Goal: Task Accomplishment & Management: Complete application form

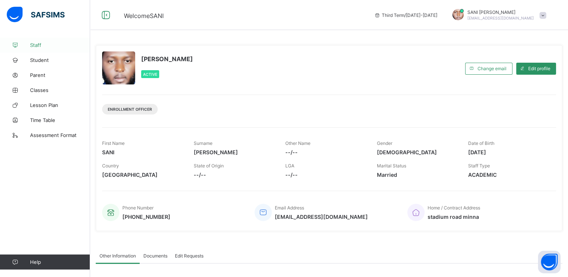
click at [38, 44] on span "Staff" at bounding box center [60, 45] width 60 height 6
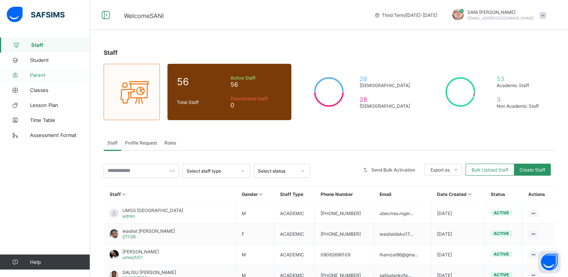
click at [39, 76] on span "Parent" at bounding box center [60, 75] width 60 height 6
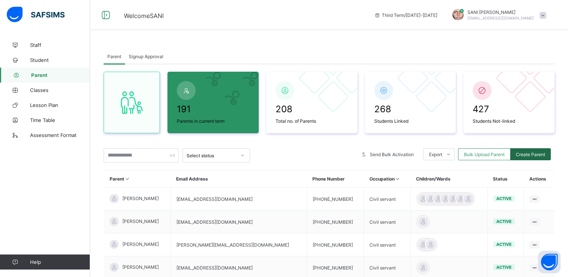
click at [545, 154] on span "Create Parent" at bounding box center [529, 155] width 29 height 6
select select "**"
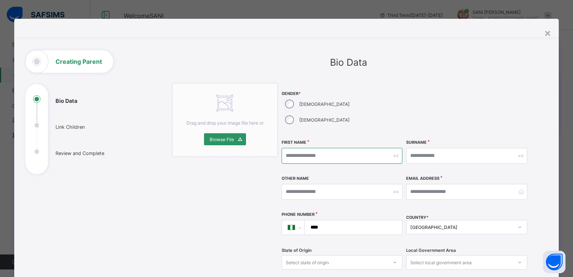
click at [329, 148] on input "text" at bounding box center [342, 156] width 121 height 16
type input "******"
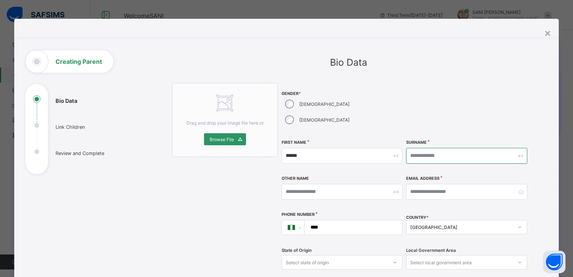
click at [428, 148] on input "text" at bounding box center [466, 156] width 121 height 16
type input "*****"
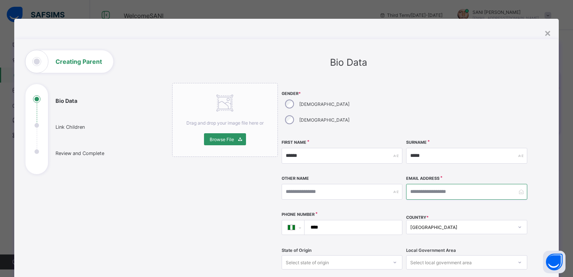
click at [443, 184] on input "email" at bounding box center [466, 192] width 121 height 16
type input "**********"
click at [367, 220] on input "****" at bounding box center [352, 227] width 92 height 14
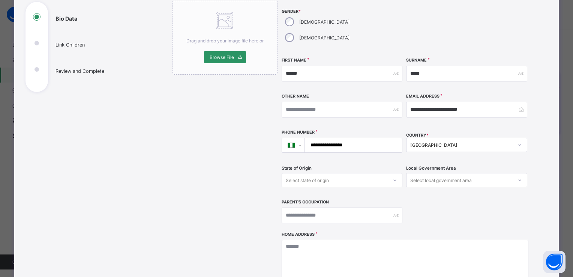
scroll to position [89, 0]
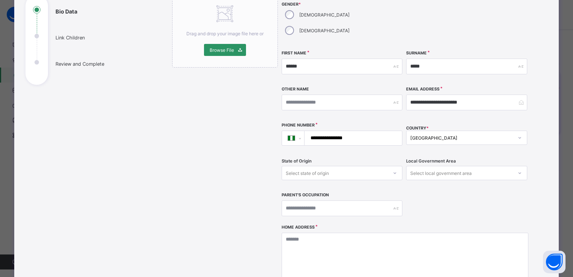
type input "**********"
click at [444, 166] on div "Select local government area" at bounding box center [441, 173] width 62 height 14
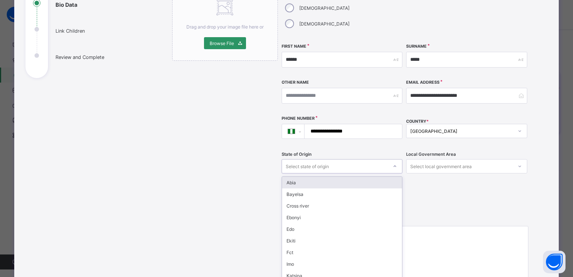
click at [346, 159] on div "Select state of origin" at bounding box center [342, 166] width 121 height 14
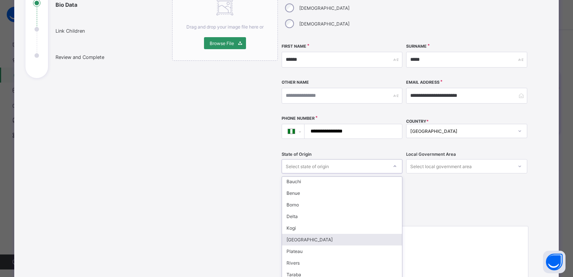
click at [294, 234] on div "[GEOGRAPHIC_DATA]" at bounding box center [342, 240] width 120 height 12
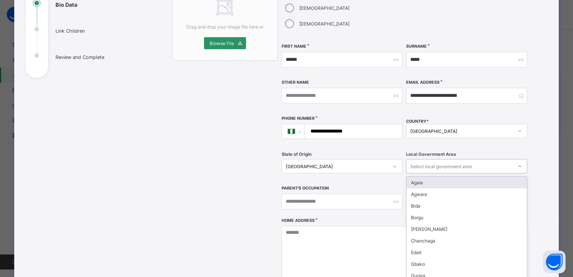
click at [513, 159] on div at bounding box center [520, 166] width 14 height 14
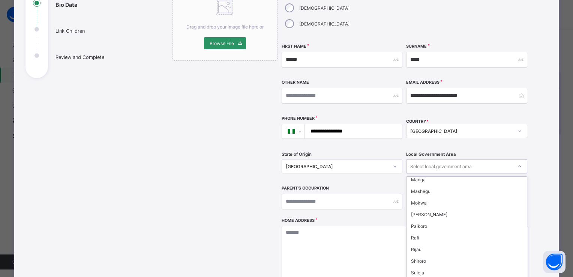
scroll to position [180, 0]
click at [422, 243] on div "Shiroro" at bounding box center [467, 249] width 120 height 12
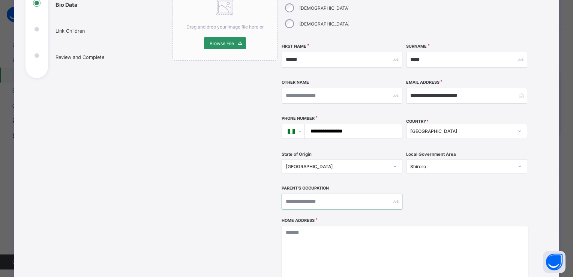
click at [318, 194] on input "text" at bounding box center [342, 202] width 121 height 16
type input "**********"
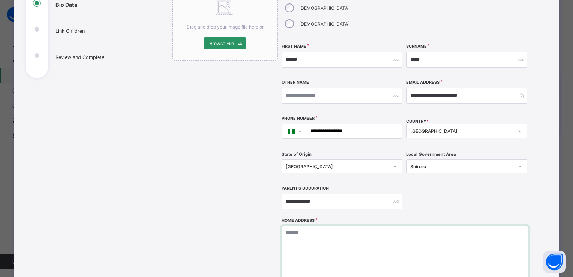
click at [319, 226] on textarea at bounding box center [405, 263] width 247 height 75
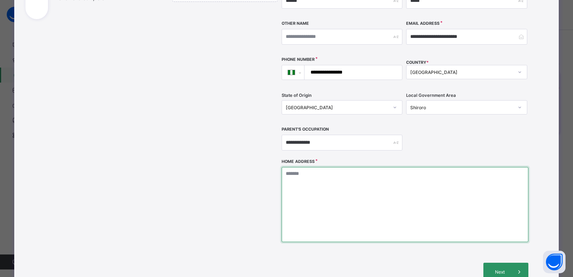
scroll to position [160, 0]
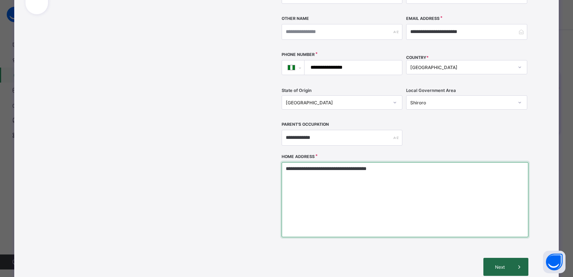
type textarea "**********"
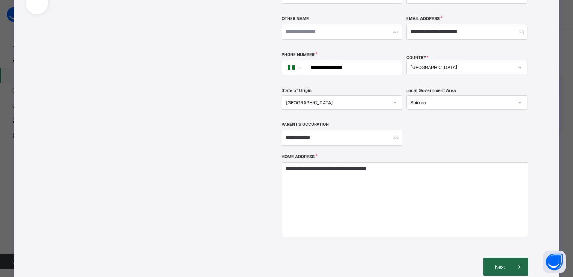
click at [502, 264] on span "Next" at bounding box center [499, 267] width 21 height 6
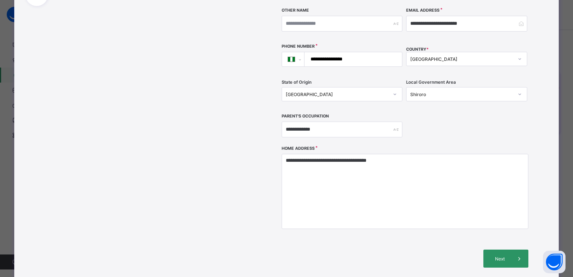
scroll to position [171, 0]
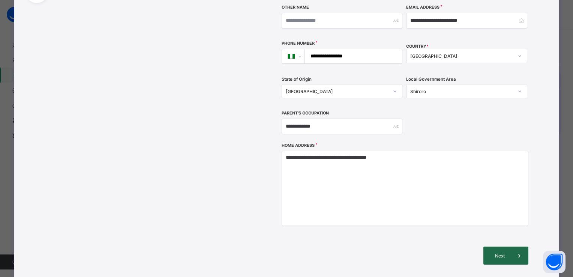
click at [499, 253] on span "Next" at bounding box center [499, 256] width 21 height 6
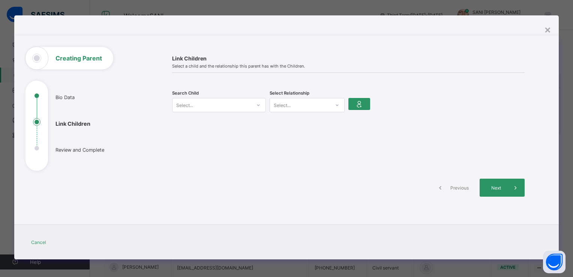
click at [257, 104] on icon at bounding box center [258, 105] width 3 height 2
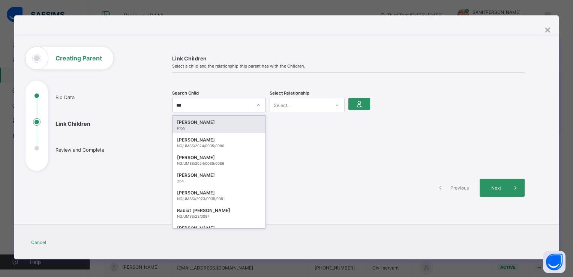
type input "****"
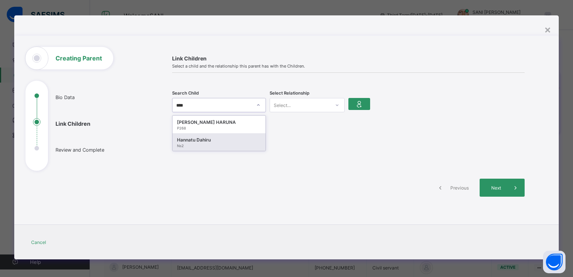
click at [185, 144] on div "Ns2" at bounding box center [219, 146] width 84 height 4
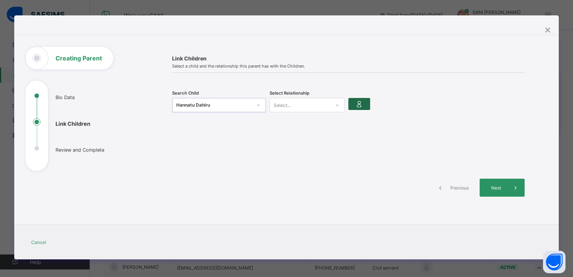
click at [359, 102] on icon at bounding box center [359, 103] width 11 height 9
click at [336, 104] on icon at bounding box center [337, 105] width 5 height 8
click at [287, 132] on div "Mother" at bounding box center [307, 133] width 74 height 12
click at [492, 183] on div "Next" at bounding box center [502, 188] width 45 height 18
click at [358, 104] on icon at bounding box center [359, 103] width 11 height 9
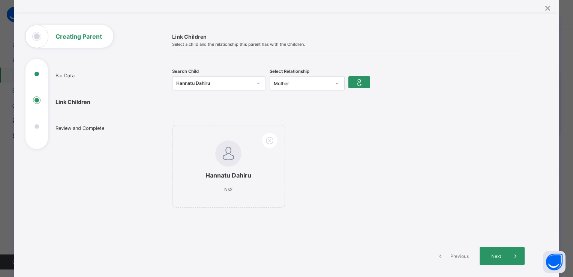
scroll to position [29, 0]
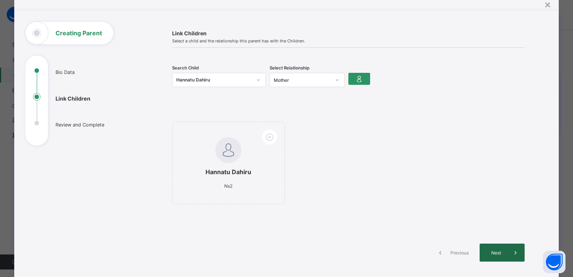
click at [495, 251] on span "Next" at bounding box center [495, 253] width 21 height 6
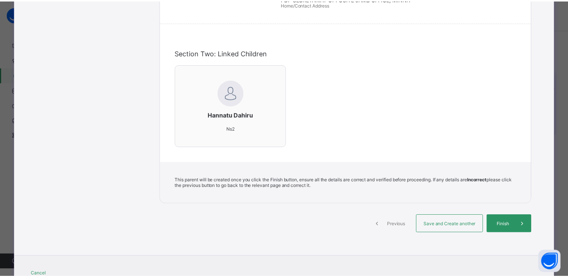
scroll to position [209, 0]
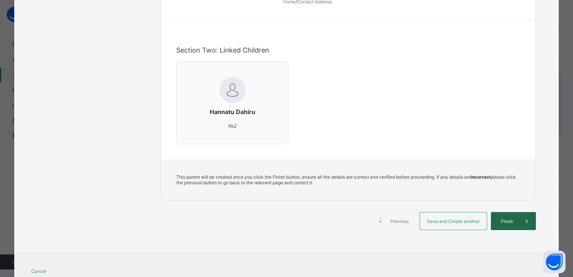
click at [509, 221] on span "Finish" at bounding box center [507, 221] width 21 height 6
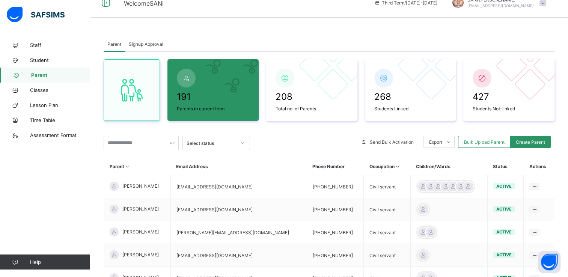
scroll to position [0, 0]
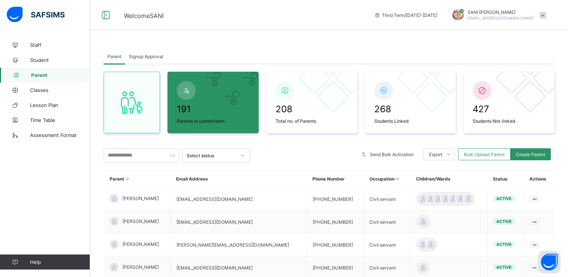
click at [546, 17] on span at bounding box center [542, 15] width 7 height 7
click at [535, 33] on span "Switch to parent" at bounding box center [522, 33] width 50 height 9
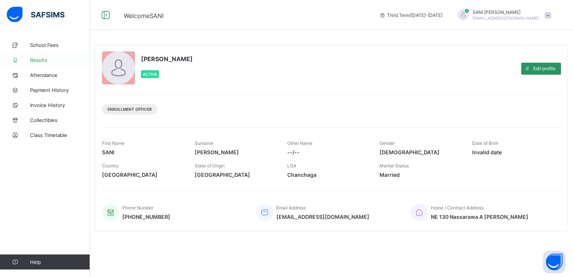
click at [40, 59] on span "Results" at bounding box center [60, 60] width 60 height 6
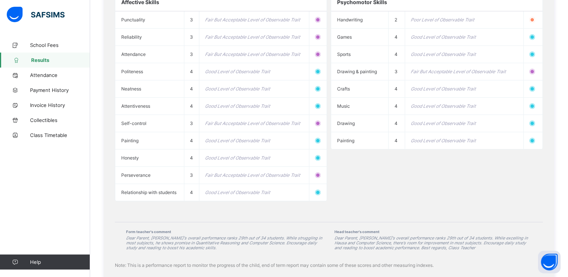
scroll to position [691, 0]
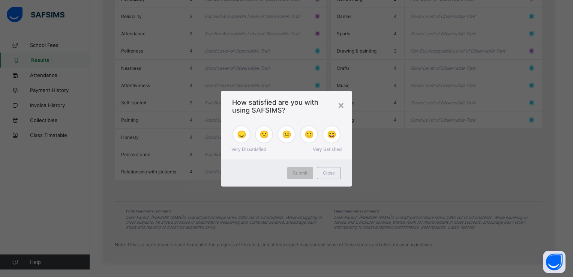
drag, startPoint x: 569, startPoint y: 54, endPoint x: 558, endPoint y: 227, distance: 172.9
click at [341, 106] on div "×" at bounding box center [341, 104] width 7 height 13
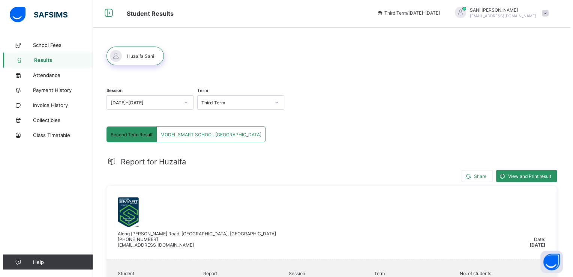
scroll to position [0, 0]
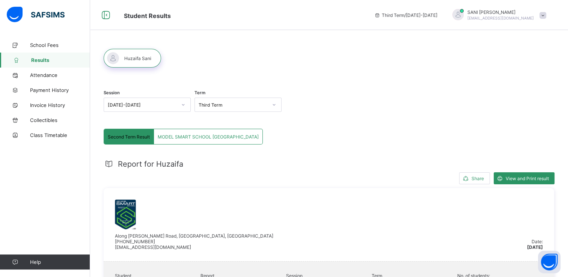
click at [546, 15] on span at bounding box center [542, 15] width 7 height 7
click at [535, 34] on span "Switch to staff" at bounding box center [522, 33] width 50 height 9
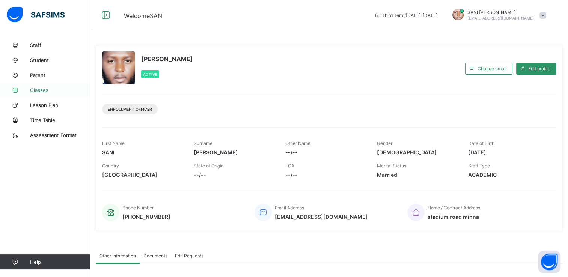
click at [42, 89] on span "Classes" at bounding box center [60, 90] width 60 height 6
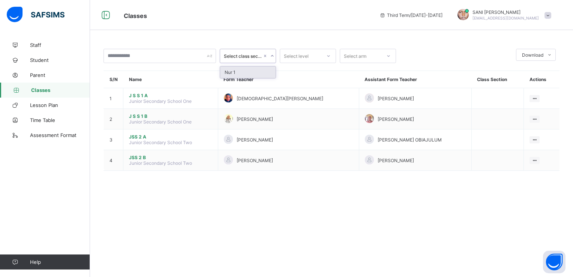
click at [272, 56] on icon at bounding box center [272, 56] width 5 height 8
click at [234, 72] on div "Nur 1" at bounding box center [248, 72] width 56 height 12
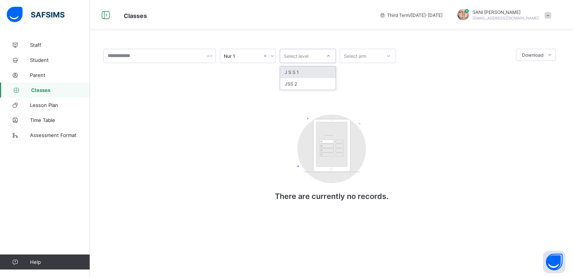
click at [330, 57] on icon at bounding box center [328, 56] width 5 height 8
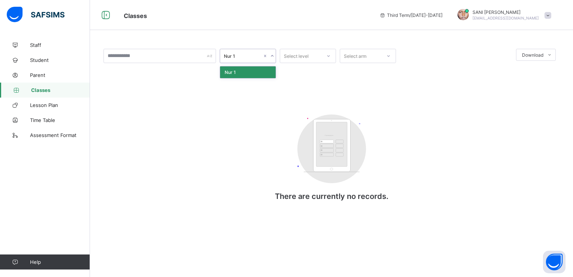
click at [273, 57] on icon at bounding box center [272, 56] width 5 height 8
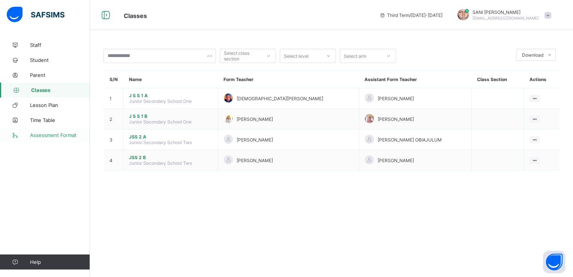
click at [45, 134] on span "Assessment Format" at bounding box center [60, 135] width 60 height 6
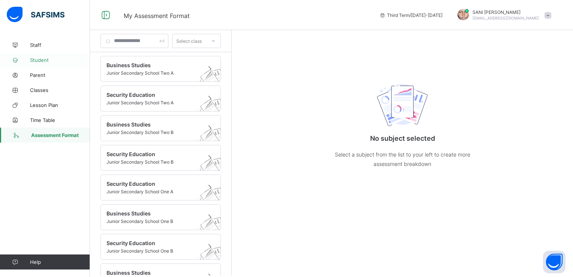
click at [44, 59] on span "Student" at bounding box center [60, 60] width 60 height 6
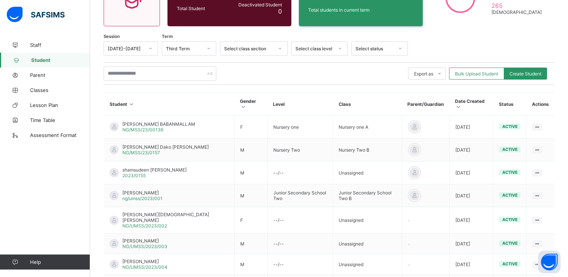
scroll to position [104, 0]
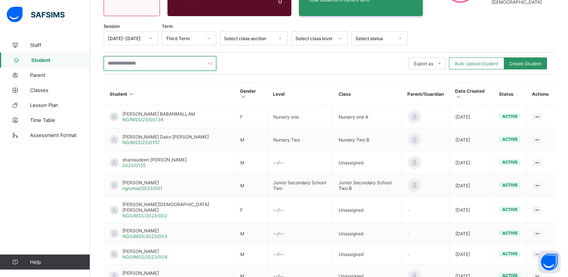
click at [193, 64] on input "text" at bounding box center [160, 63] width 113 height 14
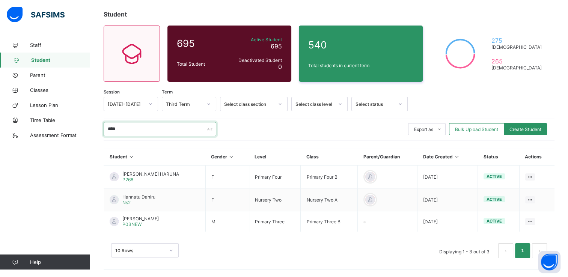
scroll to position [38, 0]
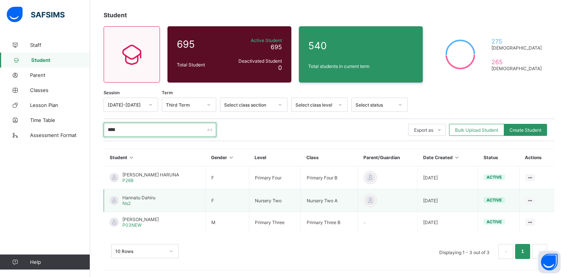
type input "****"
click at [140, 200] on div "Hannatu Dahiru Ns2" at bounding box center [138, 200] width 33 height 11
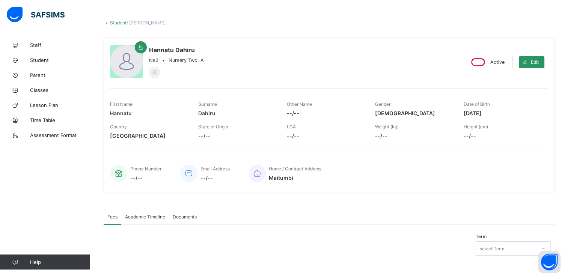
scroll to position [33, 0]
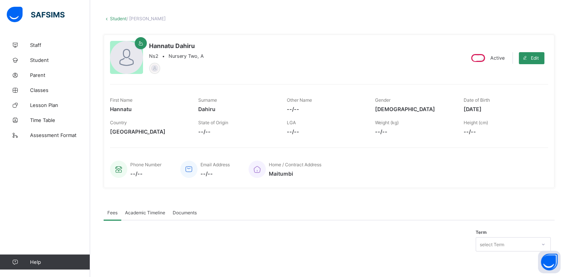
click at [151, 210] on span "Academic Timeline" at bounding box center [145, 213] width 40 height 6
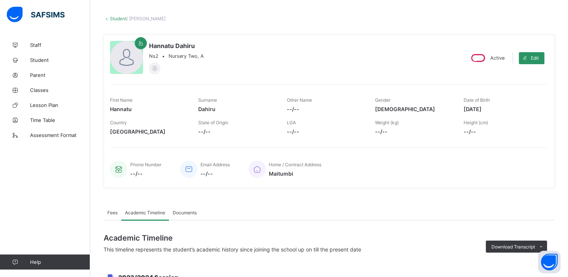
click at [554, 86] on div "Hannatu Dahiru Ns2 • Nursery Two, A Active Edit First Name Hannatu Surname Dahi…" at bounding box center [329, 111] width 451 height 153
click at [48, 92] on span "Classes" at bounding box center [60, 90] width 60 height 6
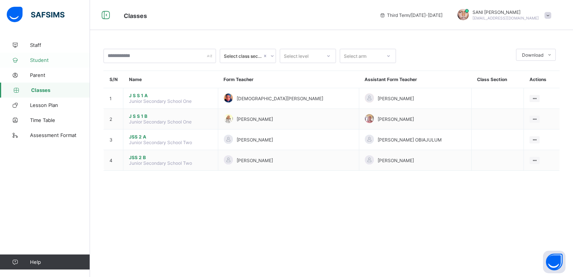
click at [42, 59] on span "Student" at bounding box center [60, 60] width 60 height 6
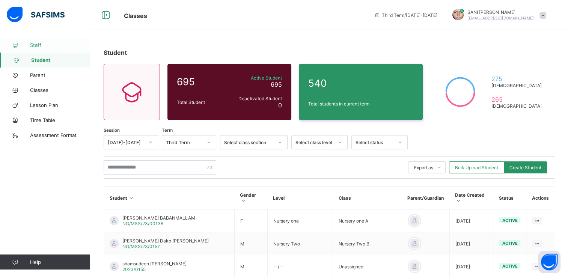
click at [35, 45] on span "Staff" at bounding box center [60, 45] width 60 height 6
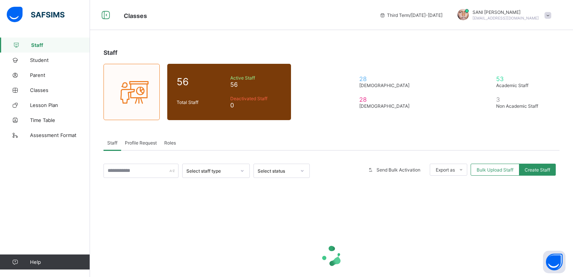
select select "**"
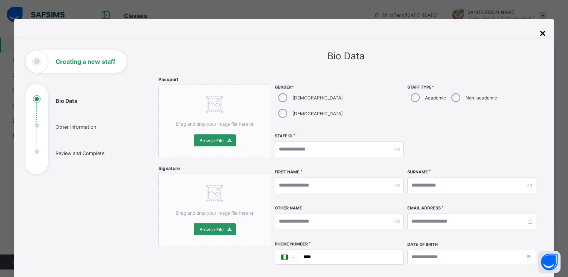
click at [543, 32] on div "×" at bounding box center [542, 32] width 7 height 13
